Goal: Obtain resource: Obtain resource

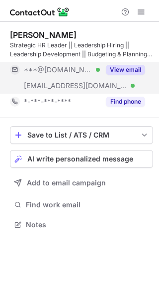
scroll to position [217, 159]
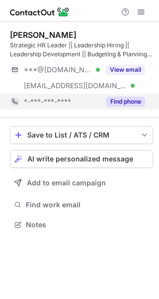
click at [129, 100] on button "Find phone" at bounding box center [125, 102] width 39 height 10
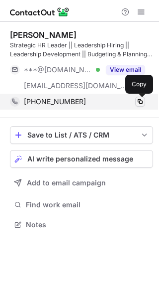
click at [141, 99] on span at bounding box center [140, 102] width 8 height 8
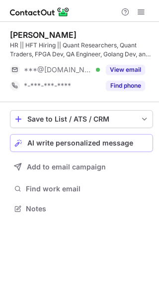
scroll to position [201, 159]
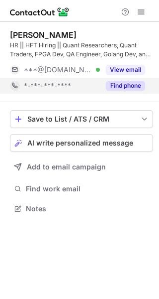
click at [122, 81] on button "Find phone" at bounding box center [125, 86] width 39 height 10
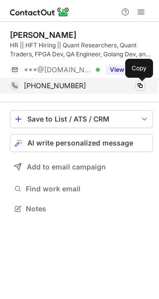
click at [139, 86] on span at bounding box center [140, 86] width 8 height 8
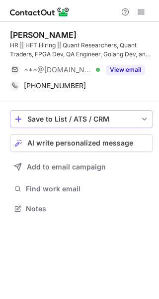
scroll to position [201, 159]
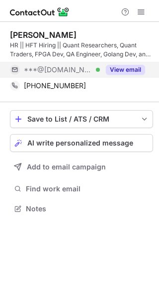
click at [122, 68] on button "View email" at bounding box center [125, 70] width 39 height 10
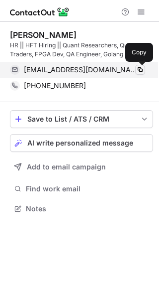
click at [140, 67] on span at bounding box center [140, 70] width 8 height 8
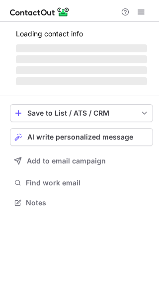
scroll to position [183, 159]
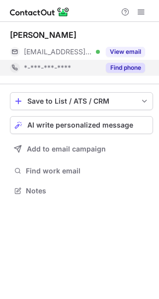
click at [129, 68] on button "Find phone" at bounding box center [125, 68] width 39 height 10
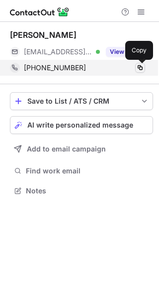
click at [140, 67] on span at bounding box center [140, 68] width 8 height 8
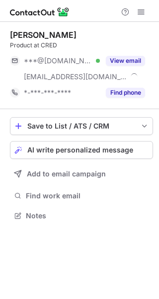
scroll to position [208, 159]
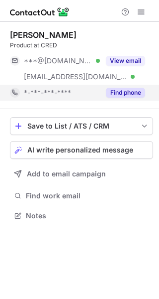
click at [129, 92] on button "Find phone" at bounding box center [125, 93] width 39 height 10
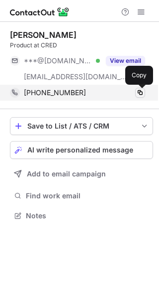
click at [139, 91] on span at bounding box center [140, 93] width 8 height 8
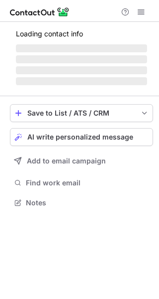
scroll to position [201, 159]
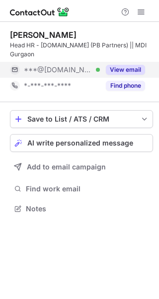
click at [118, 71] on button "View email" at bounding box center [125, 70] width 39 height 10
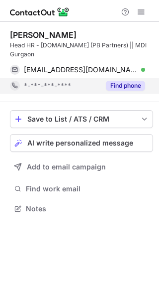
click at [121, 82] on button "Find phone" at bounding box center [125, 86] width 39 height 10
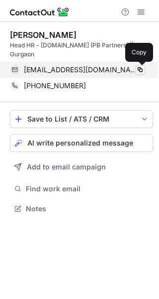
click at [140, 69] on span at bounding box center [140, 70] width 8 height 8
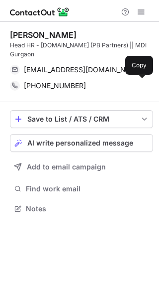
scroll to position [201, 159]
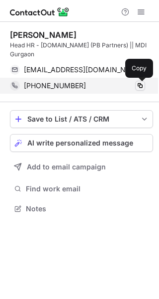
click at [139, 85] on span at bounding box center [140, 86] width 8 height 8
